Goal: Browse casually: Explore the website without a specific task or goal

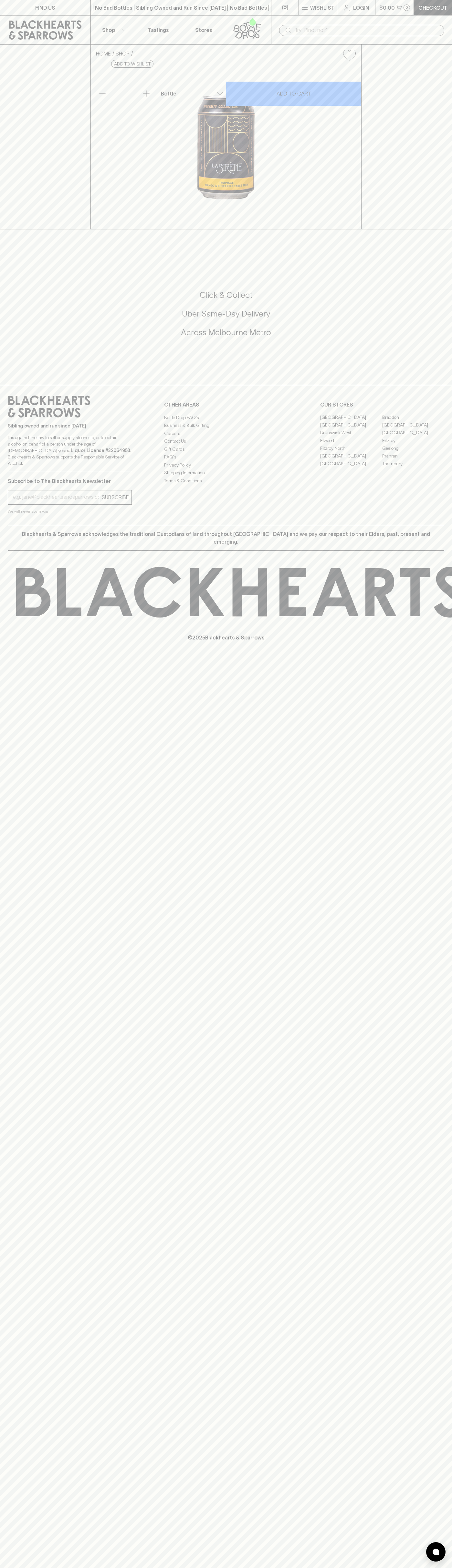
click at [444, 525] on div "Sibling owned and run since 2006 It is against the law to sell or supply alcoho…" at bounding box center [226, 455] width 452 height 140
click at [2, 1567] on html "FIND US | No Bad Bottles | Sibling Owned and Run Since 2006 | No Bad Bottles | …" at bounding box center [226, 784] width 452 height 1568
click at [28, 372] on div "Click & Collect Uber Same-Day Delivery Across Melbourne Metro" at bounding box center [226, 318] width 436 height 108
